Goal: Navigation & Orientation: Find specific page/section

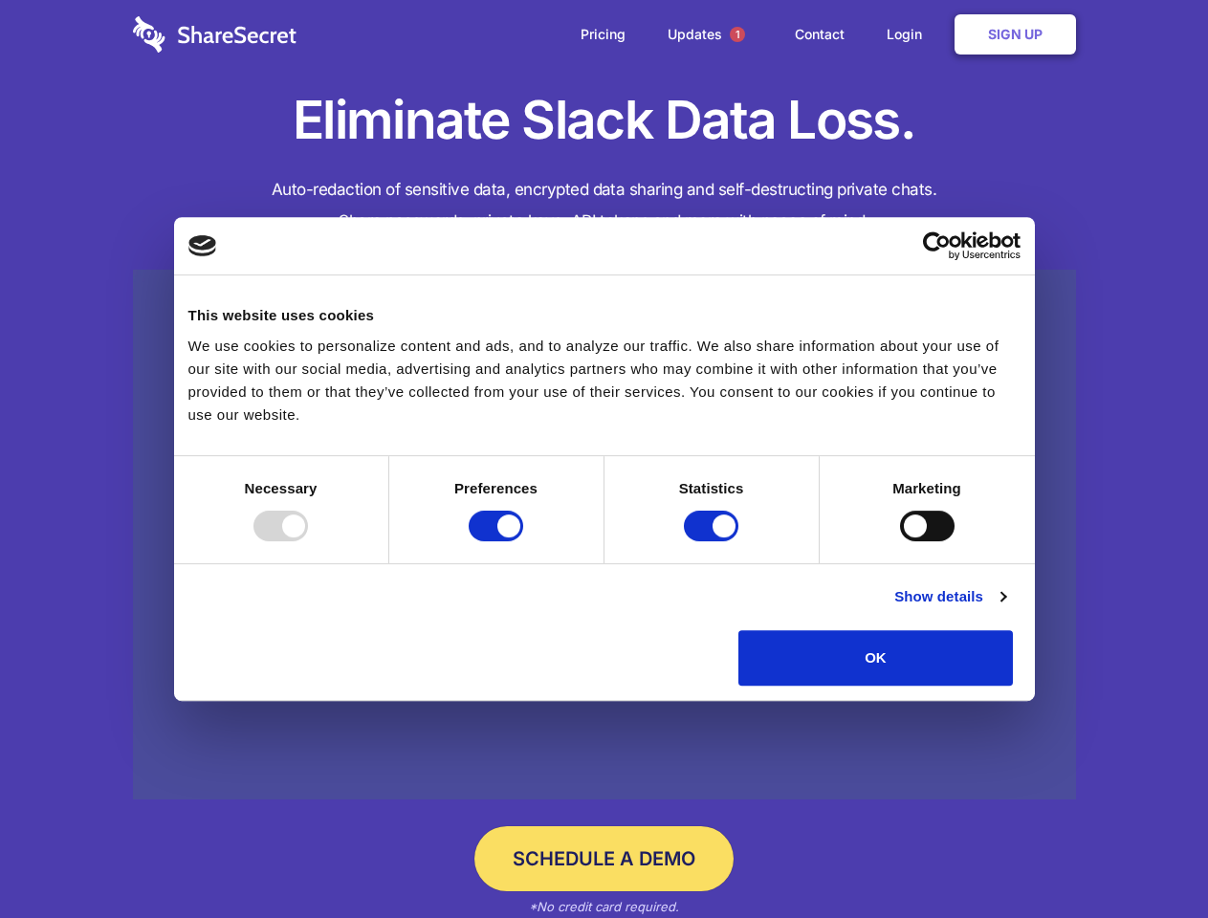
click at [308, 541] on div at bounding box center [280, 526] width 55 height 31
click at [523, 541] on input "Preferences" at bounding box center [496, 526] width 55 height 31
checkbox input "false"
click at [714, 541] on input "Statistics" at bounding box center [711, 526] width 55 height 31
checkbox input "false"
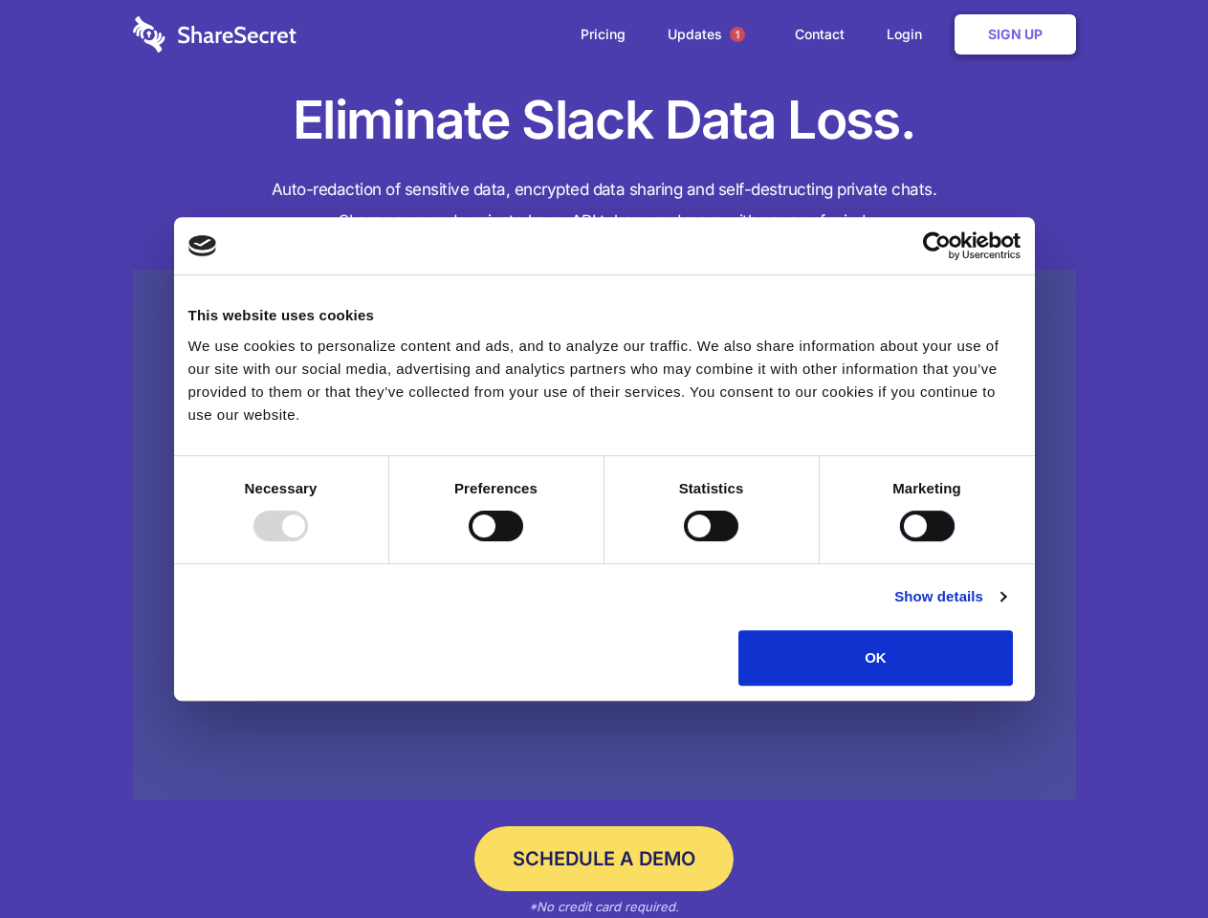
click at [900, 541] on input "Marketing" at bounding box center [927, 526] width 55 height 31
checkbox input "true"
click at [1005, 608] on link "Show details" at bounding box center [949, 596] width 111 height 23
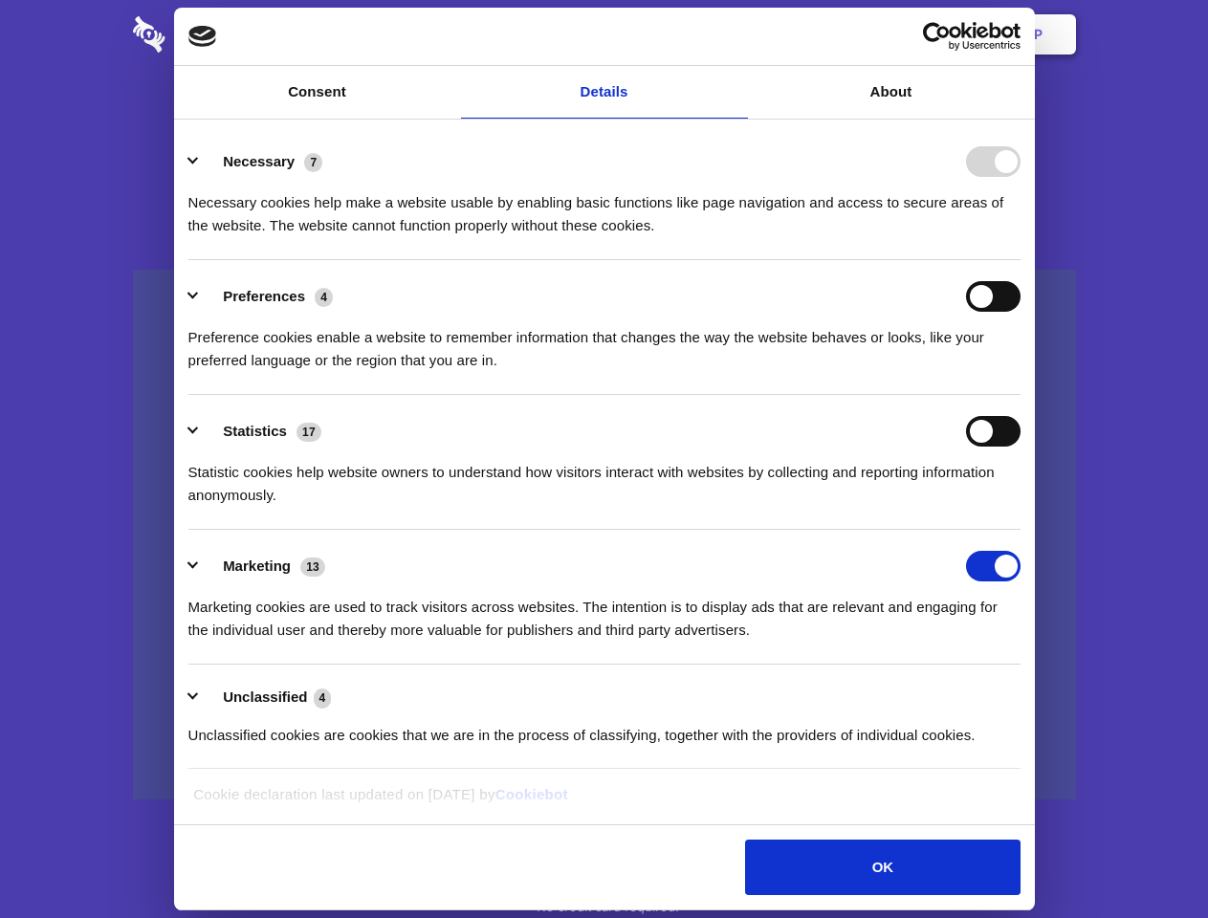
click at [1021, 260] on li "Necessary 7 Necessary cookies help make a website usable by enabling basic func…" at bounding box center [604, 192] width 832 height 135
click at [737, 34] on span "1" at bounding box center [737, 34] width 15 height 15
